Goal: Task Accomplishment & Management: Use online tool/utility

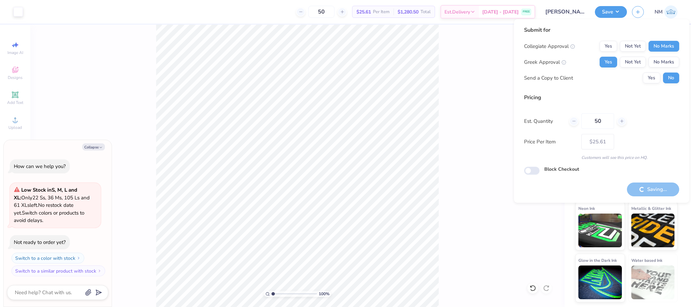
click at [98, 149] on button "Collapse" at bounding box center [93, 146] width 23 height 7
type textarea "x"
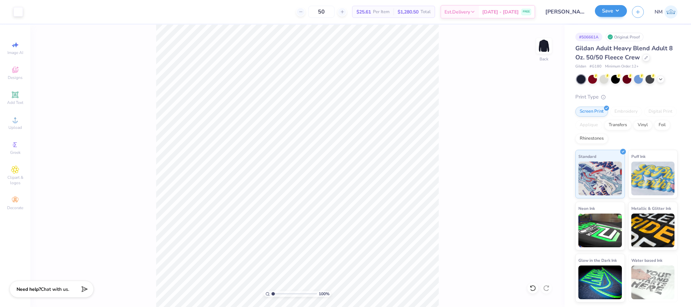
click at [604, 8] on button "Save" at bounding box center [610, 11] width 32 height 12
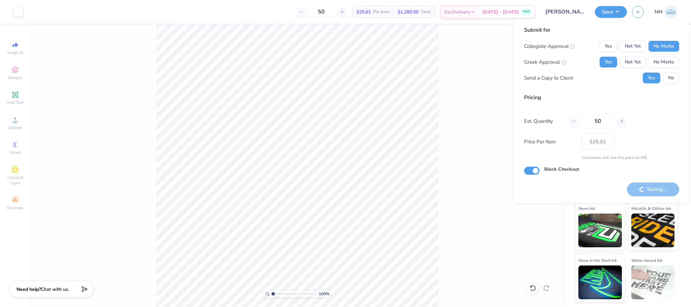
checkbox input "true"
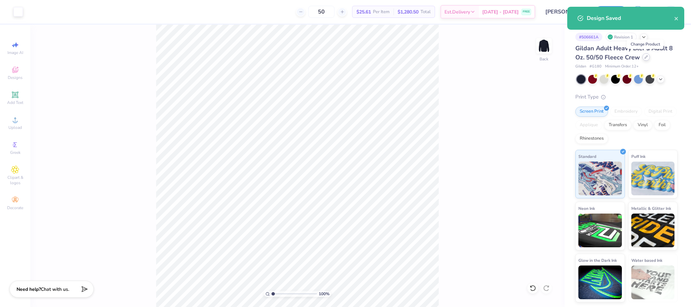
click at [644, 59] on div at bounding box center [645, 56] width 7 height 7
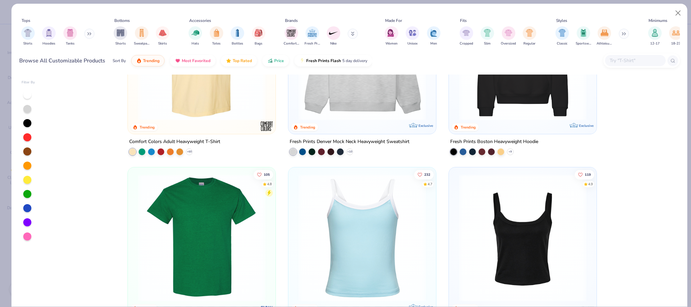
scroll to position [168, 0]
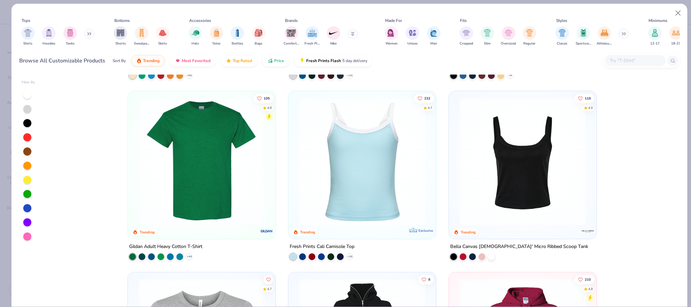
click at [87, 34] on button at bounding box center [89, 34] width 10 height 10
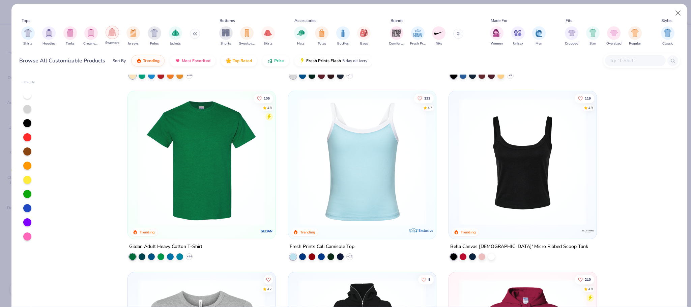
click at [114, 30] on img "filter for Sweaters" at bounding box center [112, 32] width 8 height 8
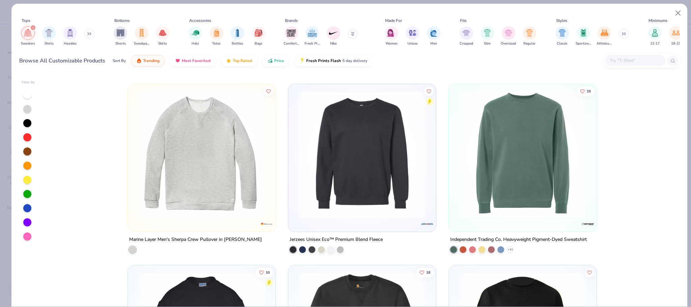
scroll to position [2157, 0]
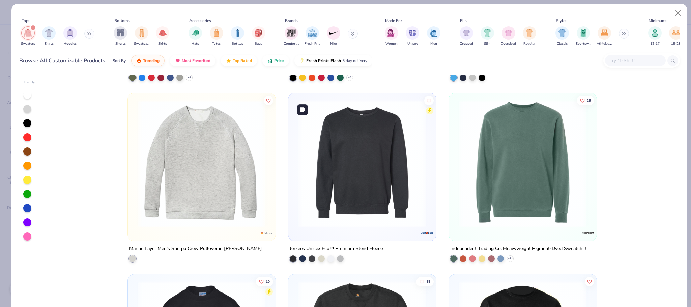
click at [374, 184] on img at bounding box center [362, 163] width 134 height 127
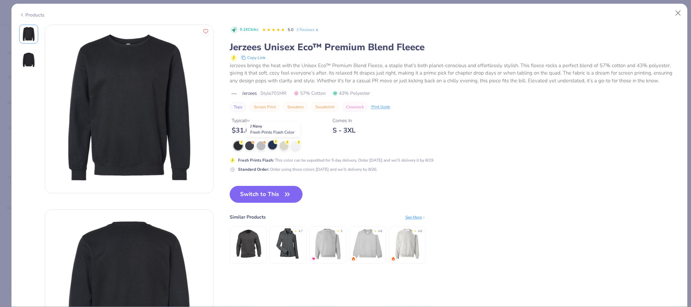
click at [244, 143] on circle at bounding box center [241, 142] width 5 height 5
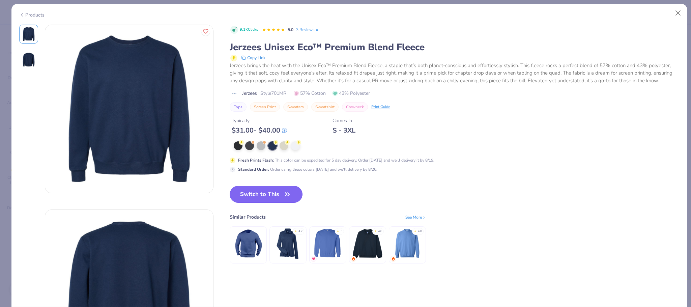
click at [267, 193] on button "Switch to This" at bounding box center [265, 194] width 73 height 17
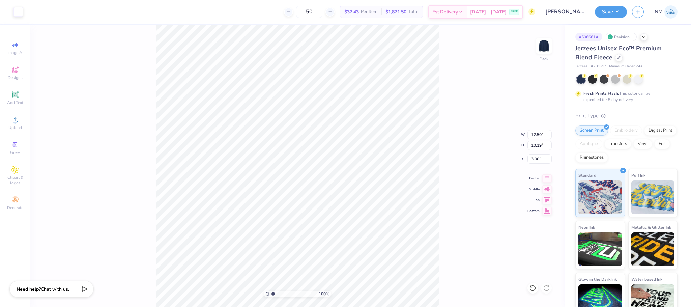
type input "3.00"
click at [315, 9] on input "50" at bounding box center [309, 12] width 26 height 12
type input "5"
type input "070"
click at [615, 11] on button "Save" at bounding box center [610, 11] width 32 height 12
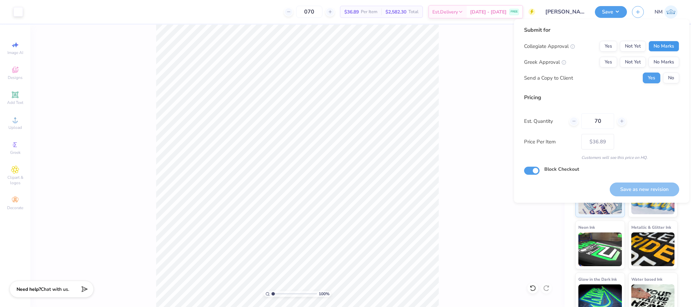
click at [673, 44] on button "No Marks" at bounding box center [663, 46] width 31 height 11
click at [624, 64] on button "Not Yet" at bounding box center [632, 62] width 26 height 11
click at [671, 78] on button "No" at bounding box center [671, 77] width 16 height 11
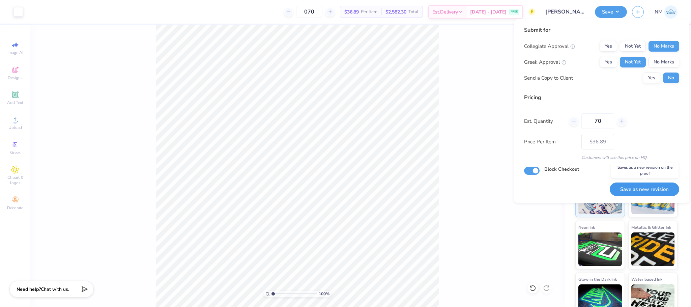
click at [633, 185] on button "Save as new revision" at bounding box center [643, 189] width 69 height 14
type input "$36.89"
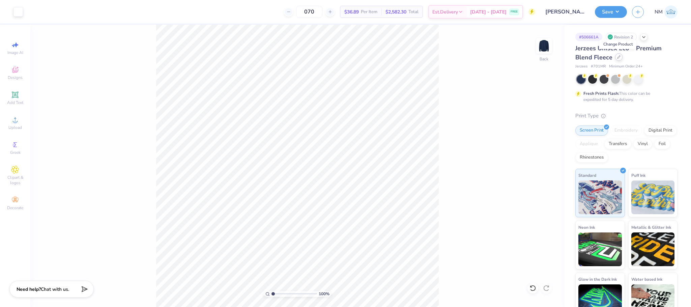
click at [619, 56] on icon at bounding box center [618, 56] width 3 height 3
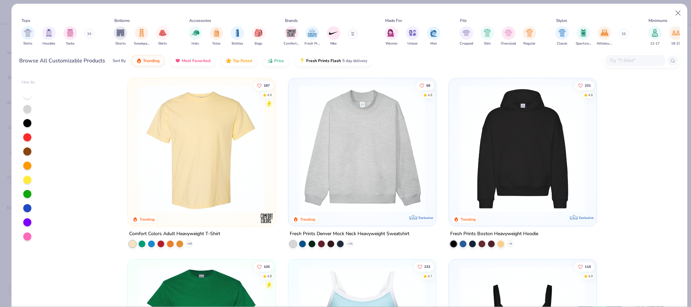
click at [91, 35] on icon at bounding box center [89, 33] width 4 height 3
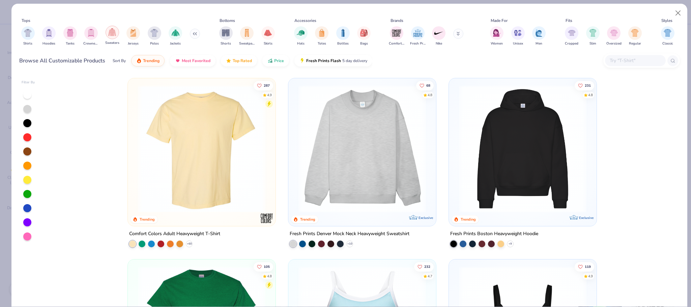
click at [111, 33] on img "filter for Sweaters" at bounding box center [112, 32] width 8 height 8
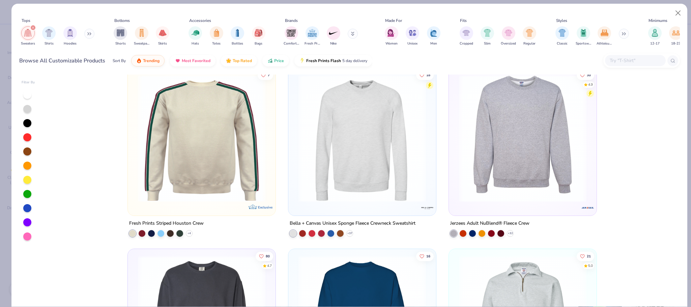
scroll to position [362, 0]
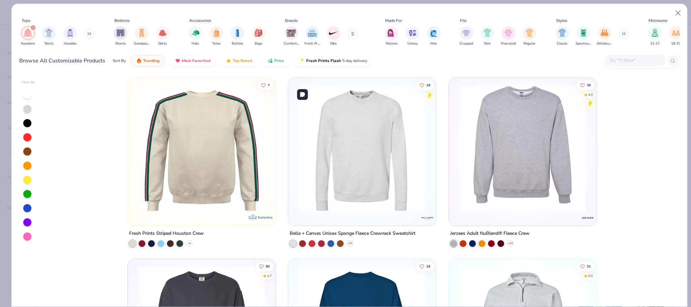
click at [295, 179] on img at bounding box center [228, 148] width 134 height 127
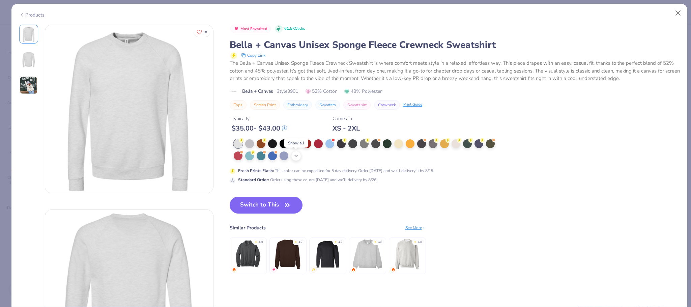
click at [296, 156] on icon at bounding box center [295, 155] width 5 height 5
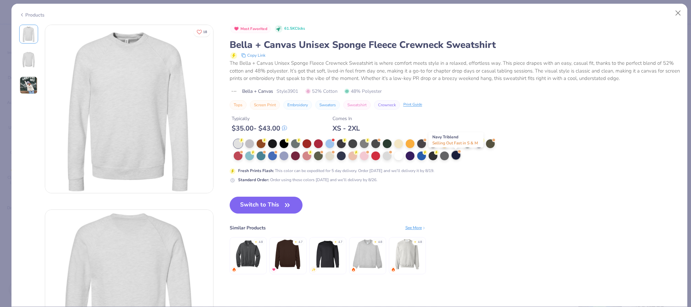
click at [454, 159] on div at bounding box center [455, 155] width 9 height 9
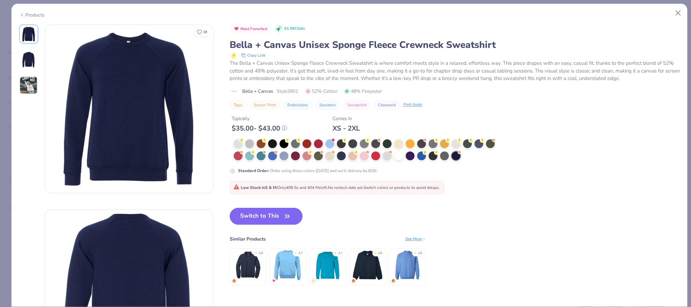
click at [32, 13] on div "Products" at bounding box center [31, 14] width 25 height 7
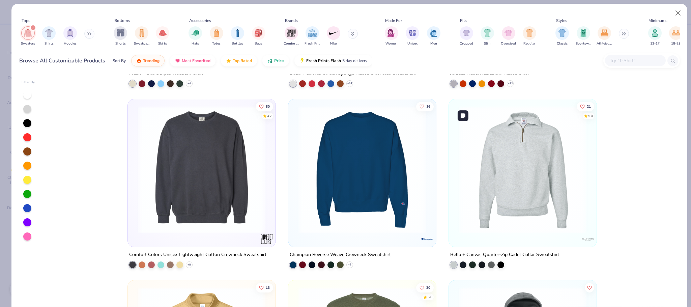
scroll to position [388, 0]
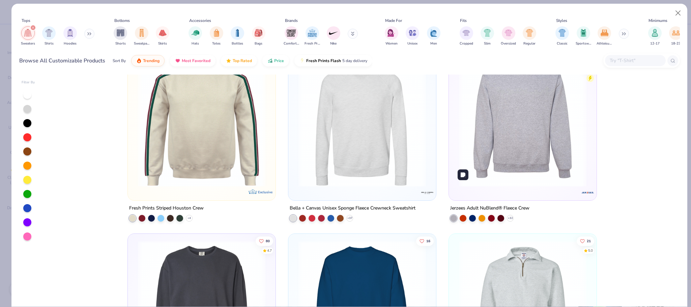
click at [486, 159] on img at bounding box center [522, 122] width 134 height 127
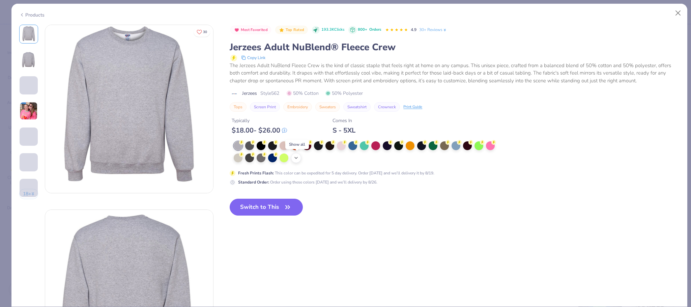
click at [296, 160] on icon at bounding box center [295, 157] width 5 height 5
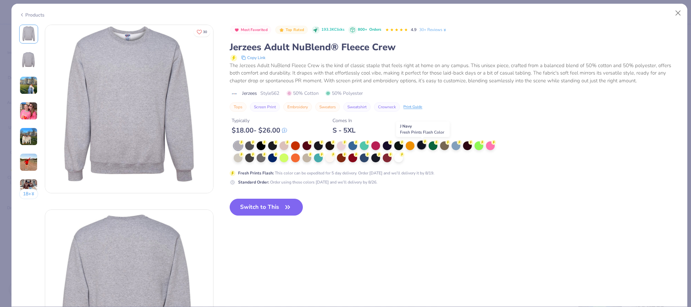
click at [420, 145] on div at bounding box center [421, 145] width 9 height 9
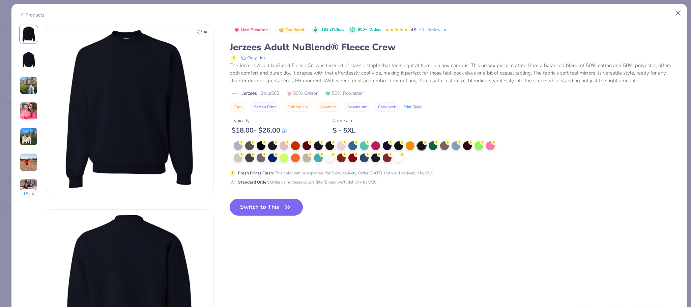
click at [269, 208] on button "Switch to This" at bounding box center [265, 206] width 73 height 17
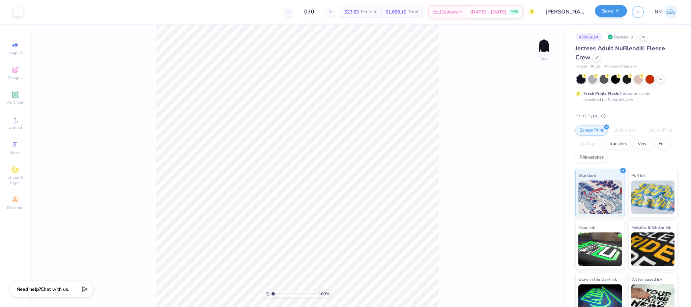
click at [614, 12] on button "Save" at bounding box center [610, 11] width 32 height 12
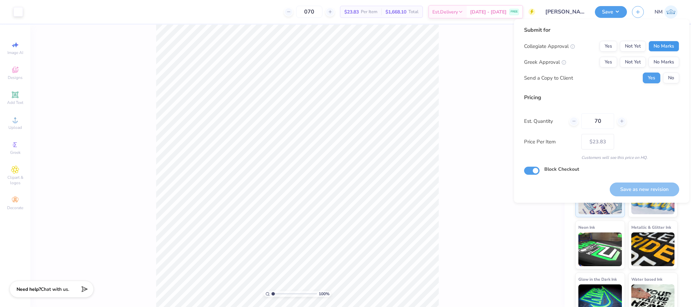
click at [666, 46] on button "No Marks" at bounding box center [663, 46] width 31 height 11
click at [665, 59] on button "No Marks" at bounding box center [663, 62] width 31 height 11
click at [671, 79] on button "No" at bounding box center [671, 77] width 16 height 11
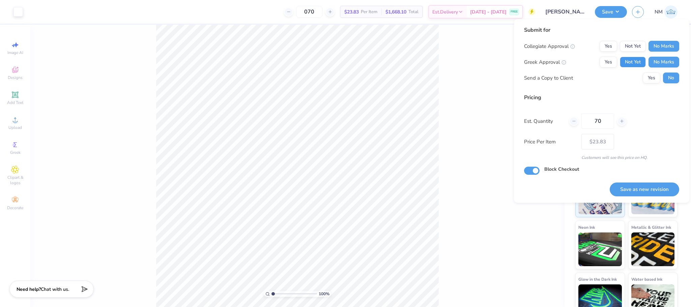
click at [626, 59] on button "Not Yet" at bounding box center [632, 62] width 26 height 11
click at [640, 187] on button "Save as new revision" at bounding box center [643, 189] width 69 height 14
type input "$23.83"
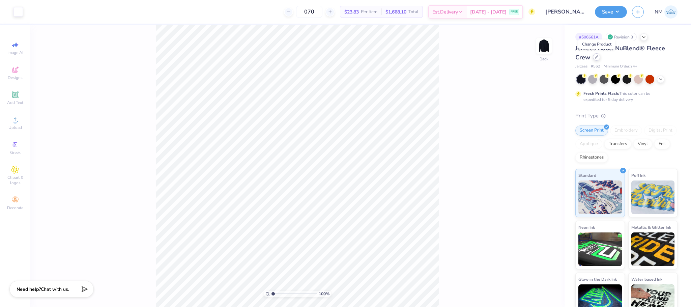
click at [596, 55] on div at bounding box center [595, 56] width 7 height 7
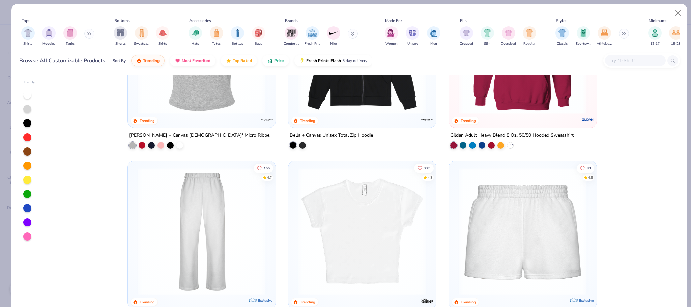
scroll to position [541, 0]
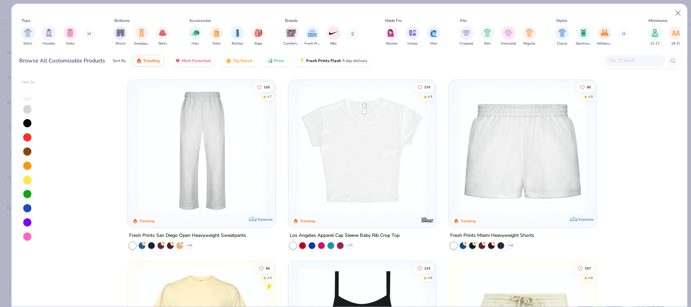
click at [89, 34] on icon at bounding box center [89, 33] width 4 height 3
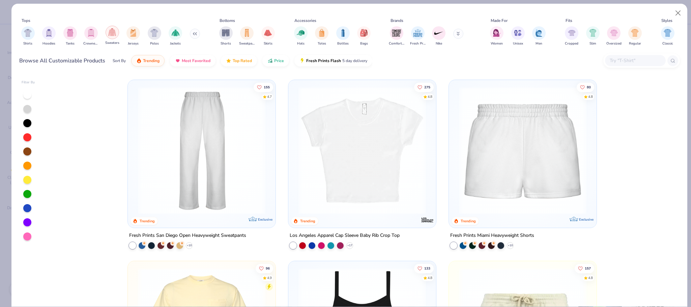
click at [108, 31] on img "filter for Sweaters" at bounding box center [112, 32] width 8 height 8
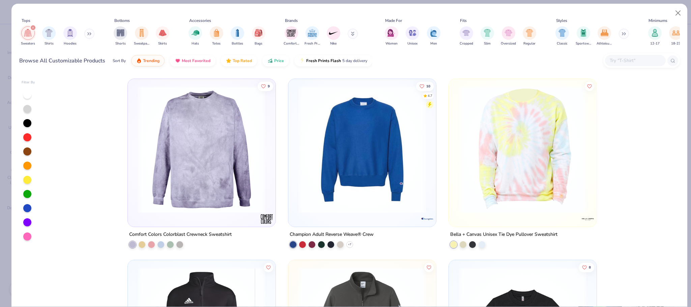
scroll to position [1078, 0]
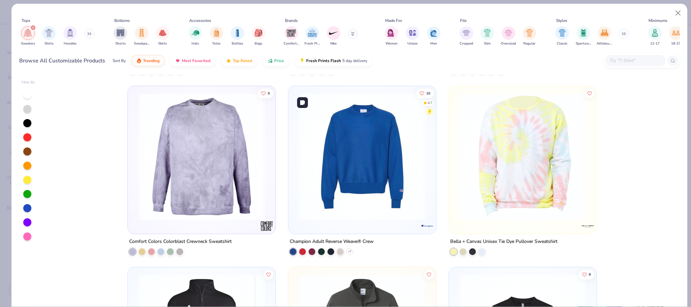
click at [358, 186] on img at bounding box center [362, 156] width 134 height 127
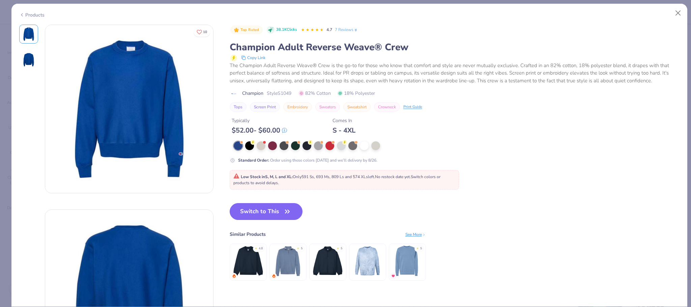
click at [38, 12] on div "Products" at bounding box center [31, 14] width 25 height 7
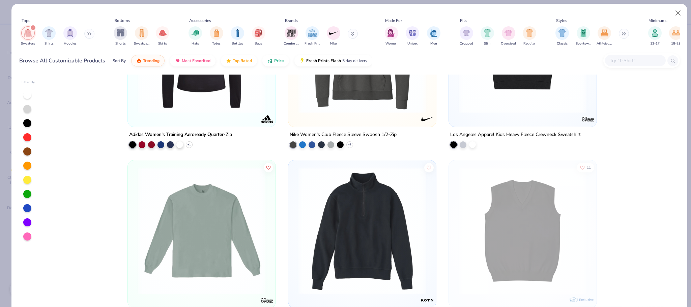
scroll to position [1348, 0]
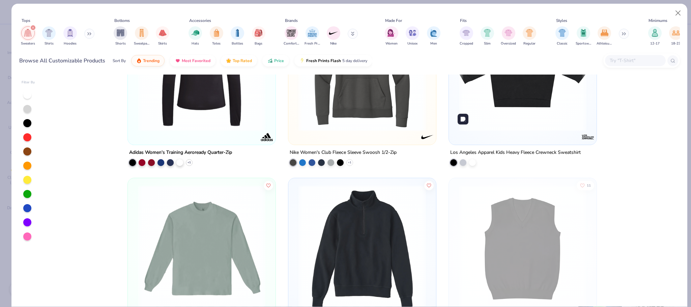
click at [534, 107] on img at bounding box center [522, 67] width 134 height 127
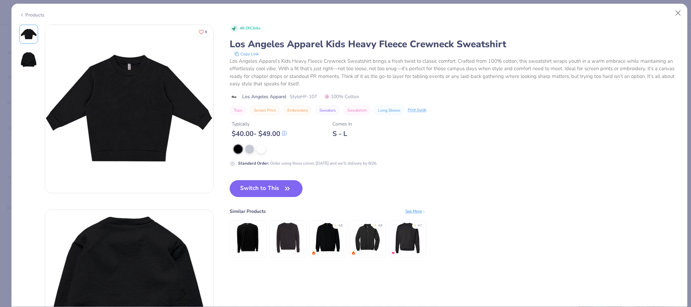
click at [42, 19] on div "Products" at bounding box center [348, 13] width 675 height 18
click at [41, 13] on div "Products" at bounding box center [31, 14] width 25 height 7
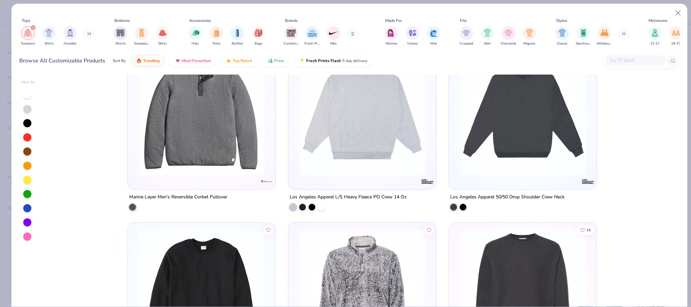
scroll to position [3648, 0]
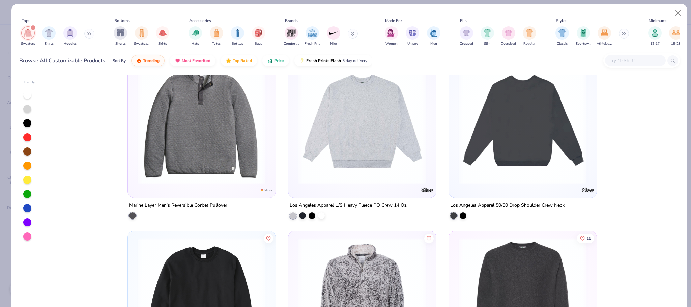
click at [455, 152] on img at bounding box center [388, 120] width 134 height 127
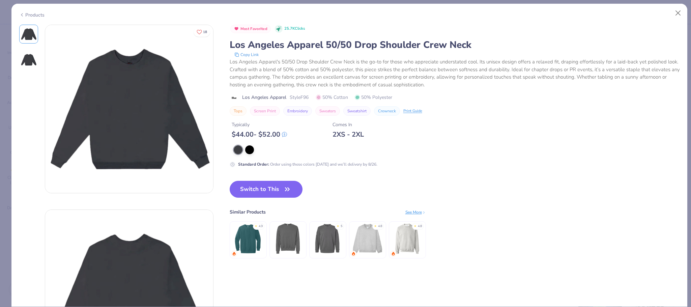
click at [30, 10] on div "Products" at bounding box center [348, 13] width 675 height 18
click at [30, 13] on div "Products" at bounding box center [31, 14] width 25 height 7
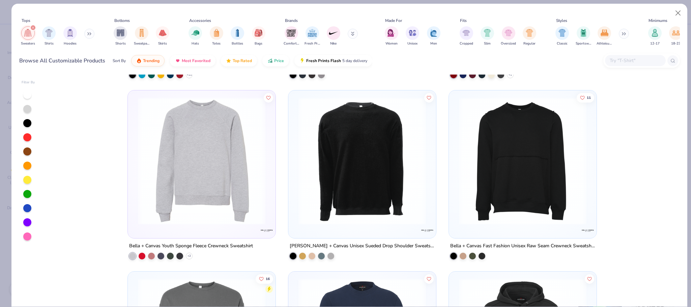
scroll to position [5048, 0]
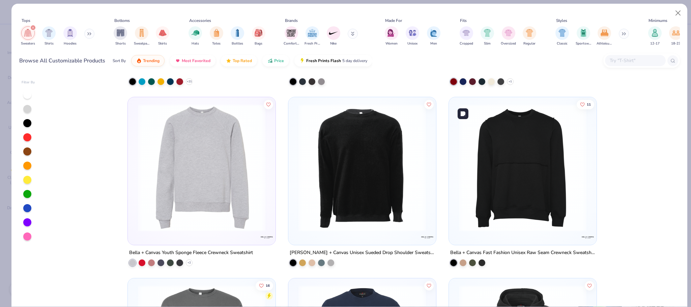
click at [501, 197] on img at bounding box center [522, 167] width 134 height 127
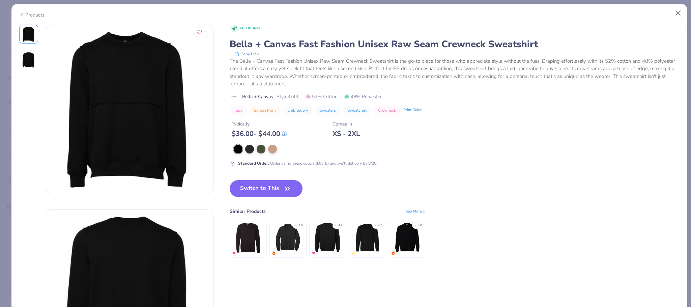
click at [37, 16] on div "Products" at bounding box center [31, 14] width 25 height 7
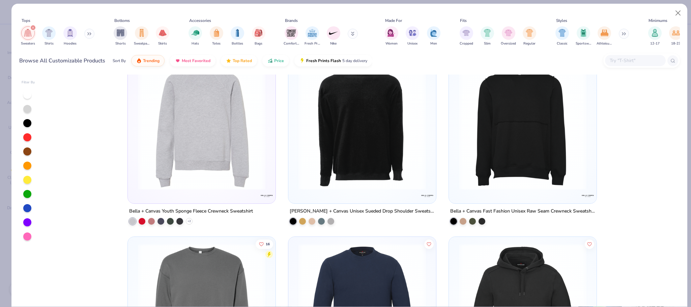
scroll to position [5091, 0]
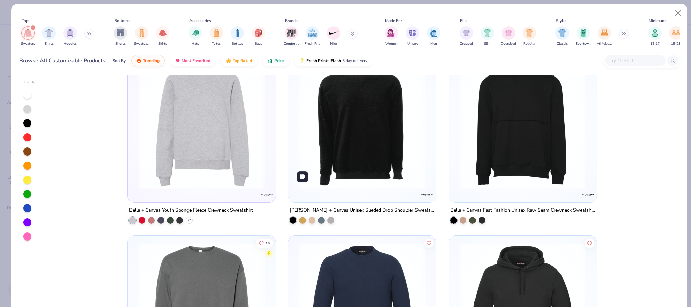
click at [315, 152] on img at bounding box center [362, 124] width 134 height 127
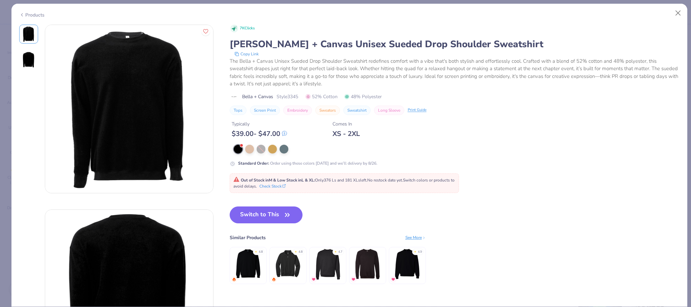
click at [24, 13] on icon at bounding box center [21, 15] width 5 height 8
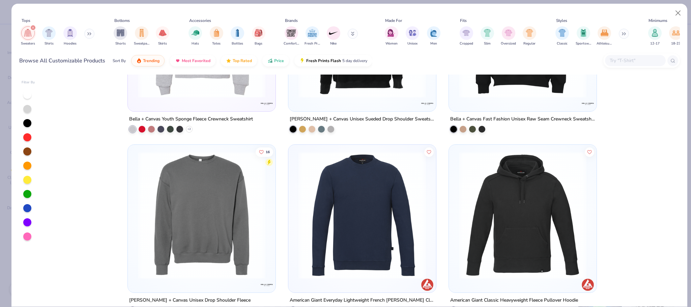
scroll to position [5200, 0]
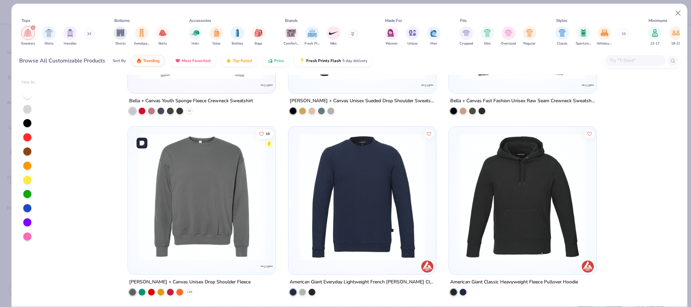
click at [231, 214] on img at bounding box center [201, 196] width 134 height 127
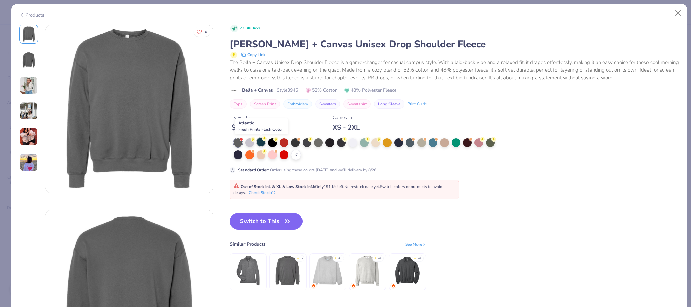
click at [262, 143] on div at bounding box center [260, 141] width 9 height 9
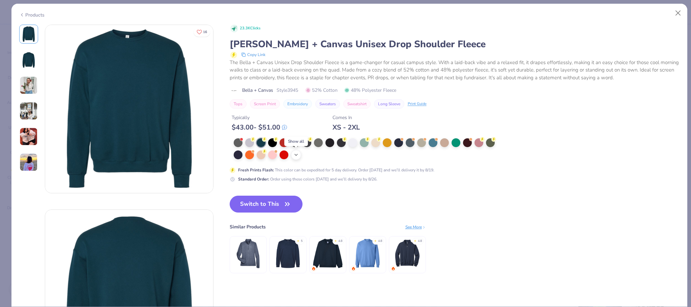
click at [294, 156] on icon at bounding box center [295, 154] width 5 height 5
click at [235, 158] on div at bounding box center [238, 154] width 9 height 9
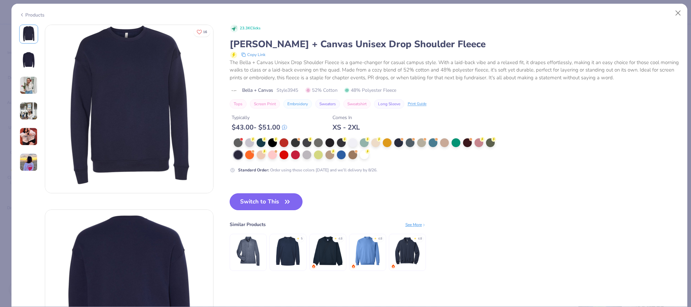
click at [251, 199] on button "Switch to This" at bounding box center [265, 201] width 73 height 17
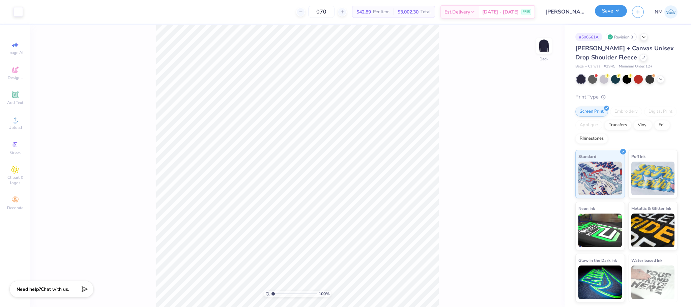
click at [604, 15] on button "Save" at bounding box center [610, 11] width 32 height 12
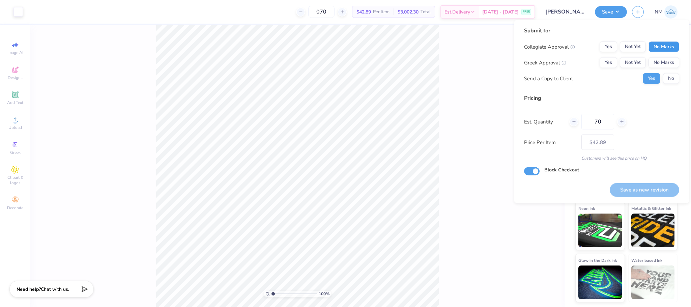
click at [657, 49] on button "No Marks" at bounding box center [663, 46] width 31 height 11
click at [628, 58] on button "Not Yet" at bounding box center [632, 62] width 26 height 11
click at [671, 73] on button "No" at bounding box center [671, 78] width 16 height 11
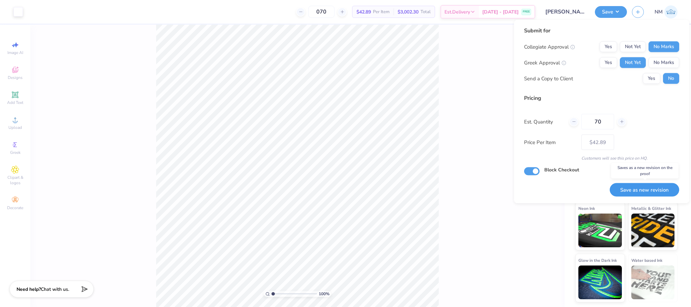
click at [639, 189] on button "Save as new revision" at bounding box center [643, 190] width 69 height 14
type input "$42.89"
